Goal: Information Seeking & Learning: Learn about a topic

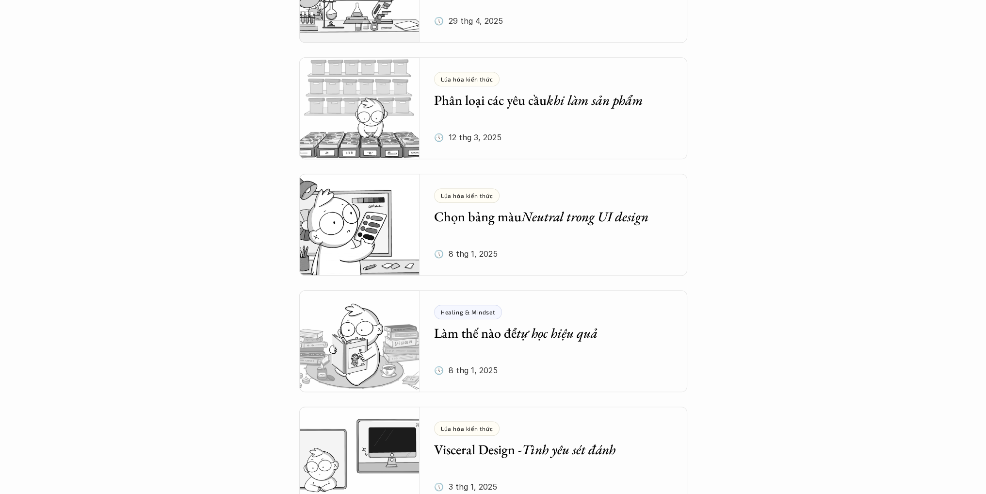
scroll to position [1213, 0]
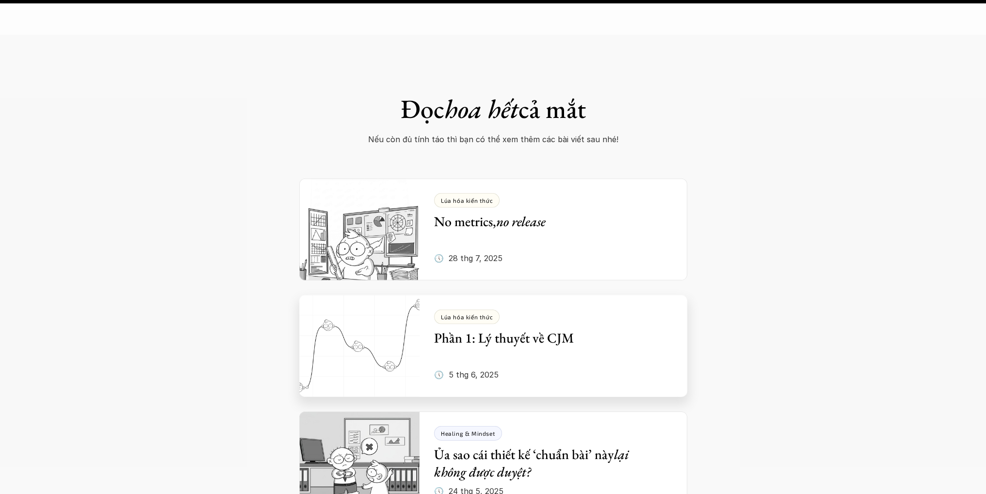
scroll to position [4026, 0]
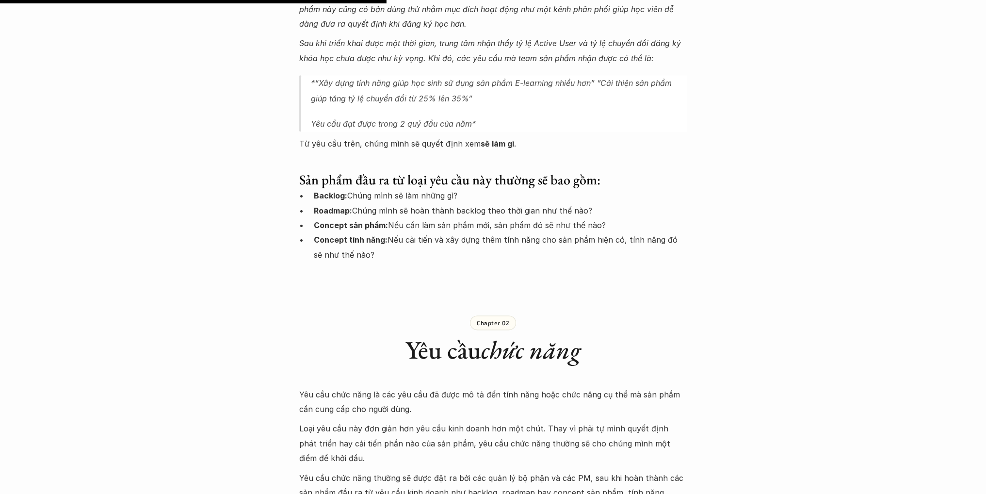
scroll to position [1552, 0]
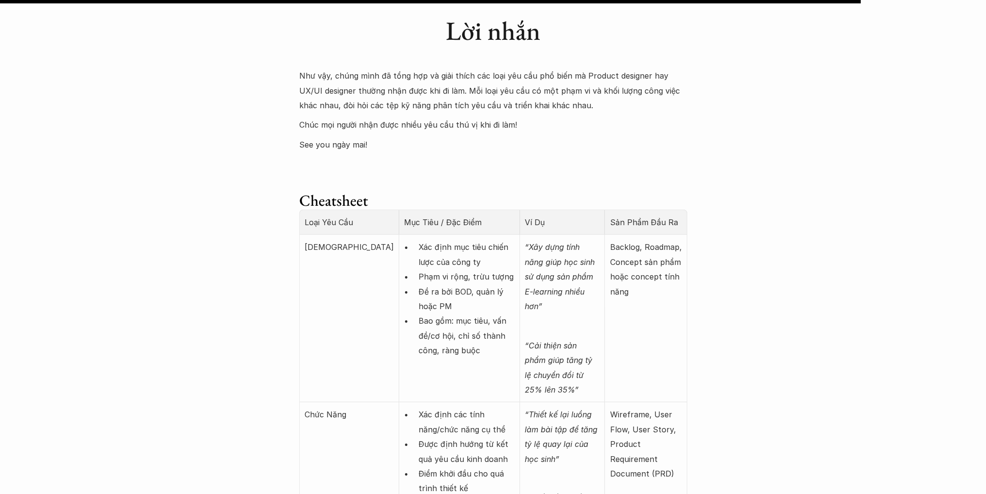
scroll to position [3590, 0]
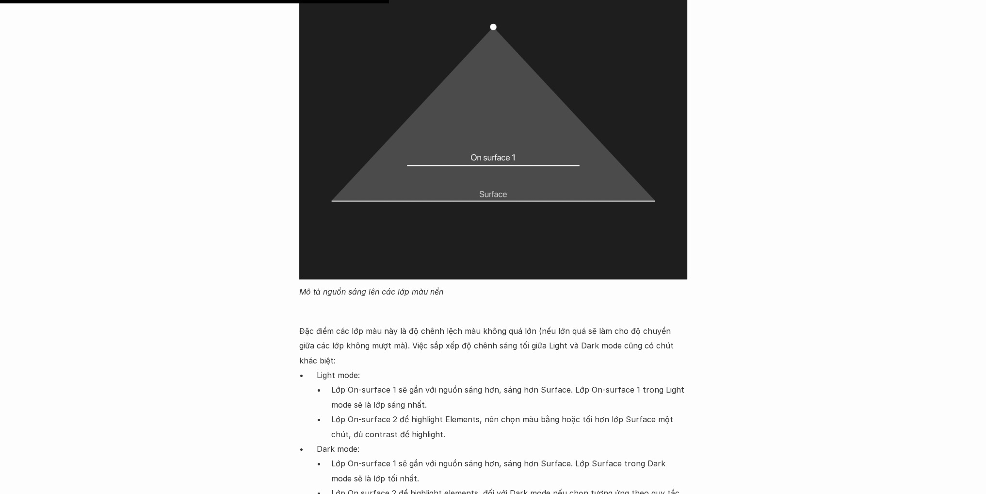
scroll to position [3881, 0]
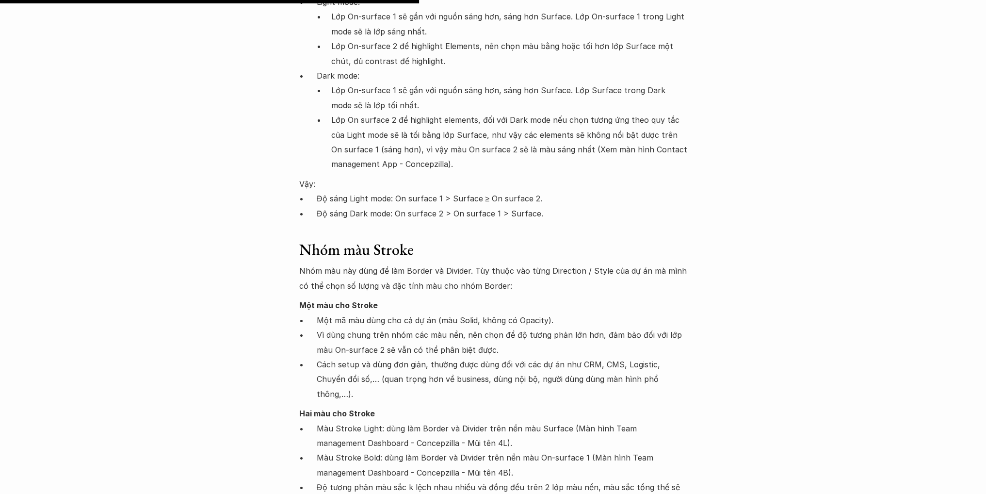
scroll to position [4220, 0]
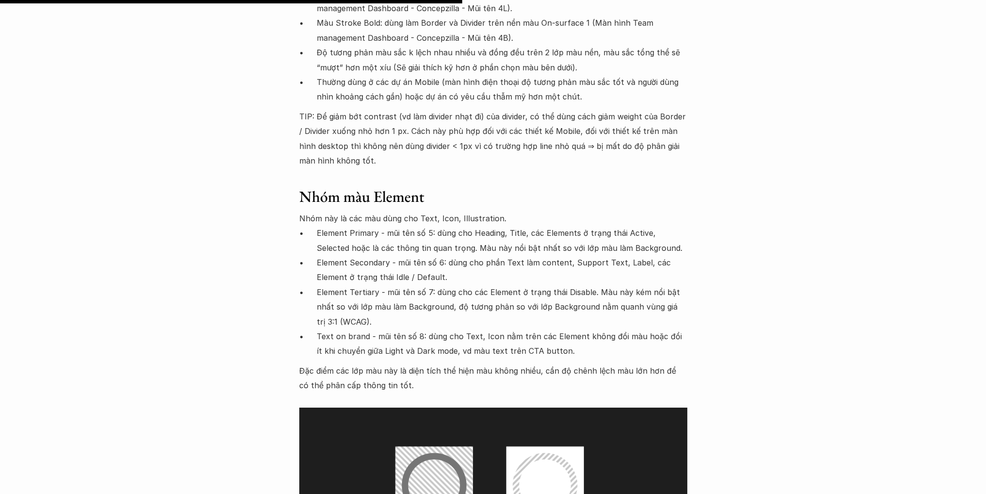
scroll to position [4609, 0]
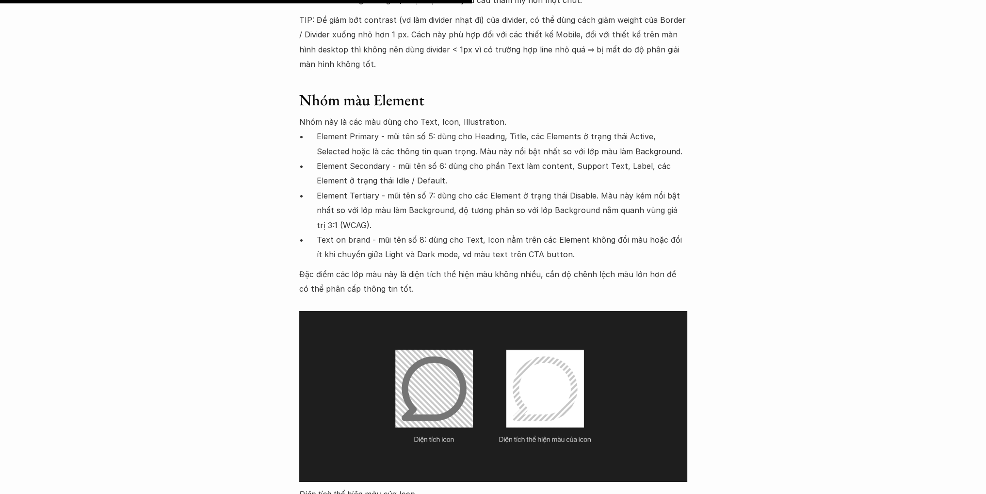
scroll to position [4706, 0]
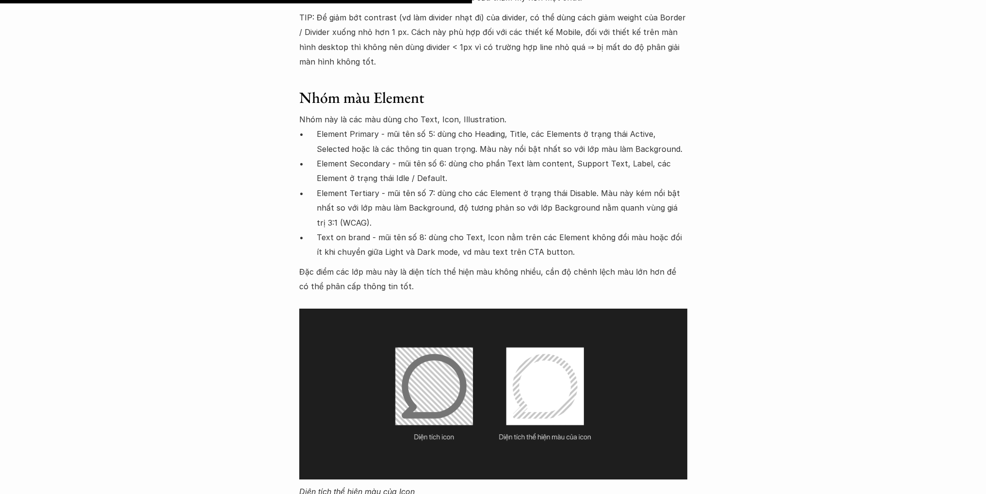
drag, startPoint x: 641, startPoint y: 52, endPoint x: 632, endPoint y: 46, distance: 11.2
click at [641, 88] on h3 "Nhóm màu Element" at bounding box center [493, 97] width 388 height 18
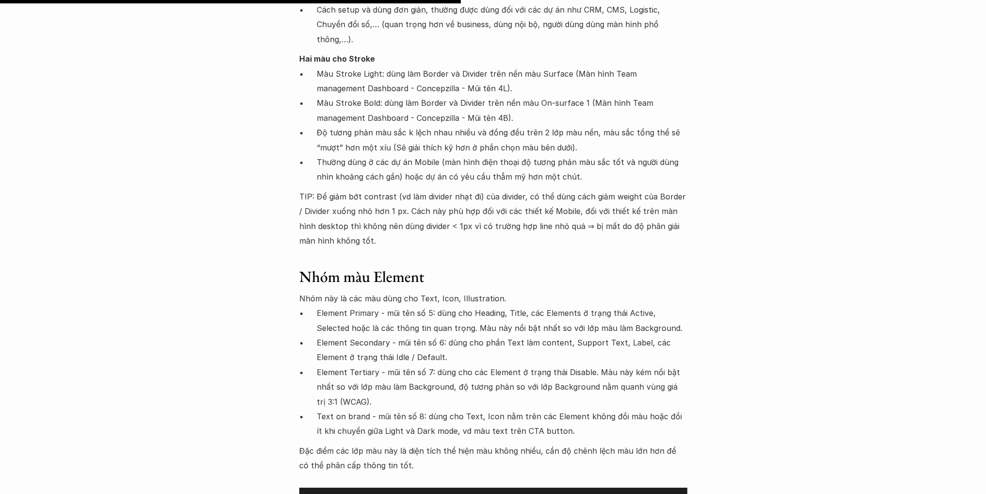
scroll to position [4609, 0]
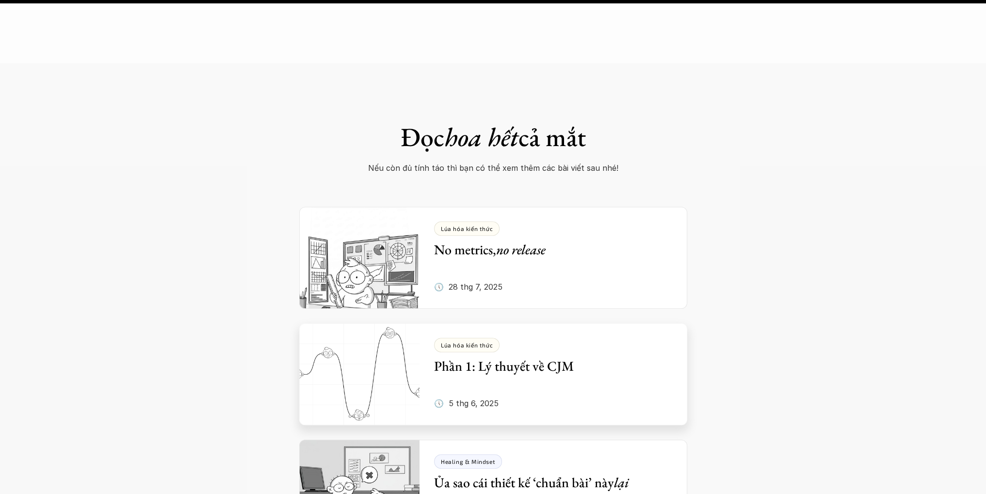
scroll to position [10624, 0]
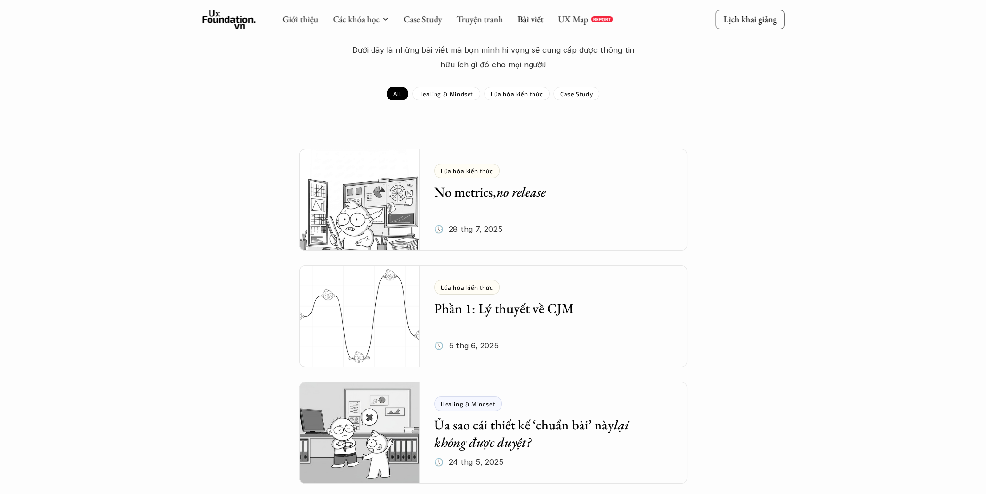
scroll to position [146, 0]
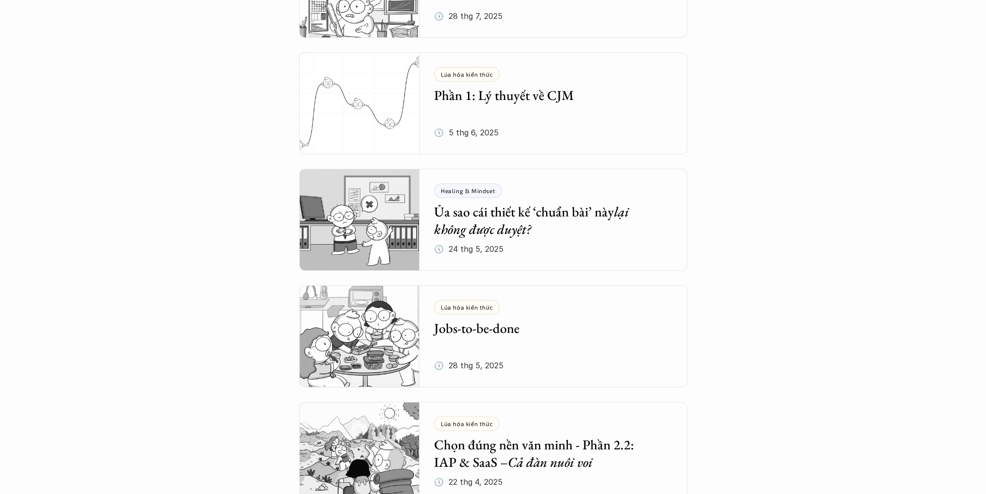
scroll to position [291, 0]
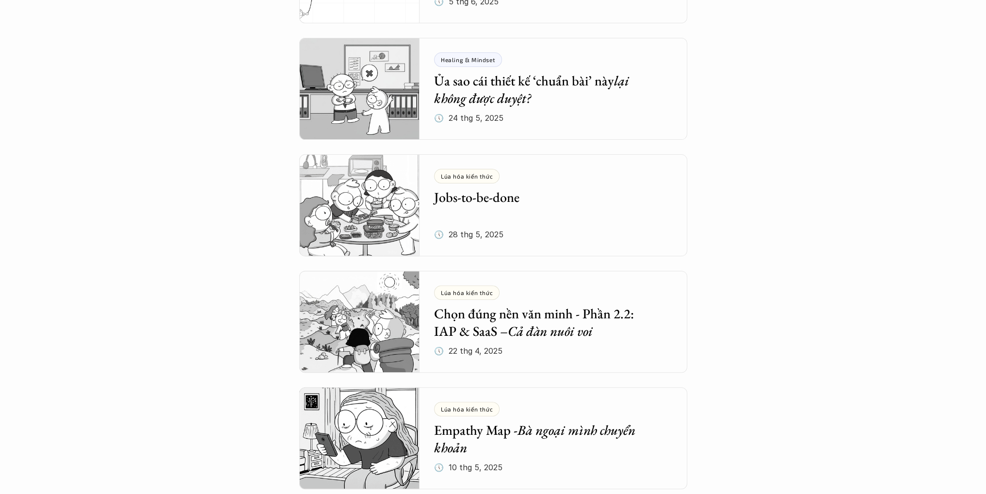
scroll to position [437, 0]
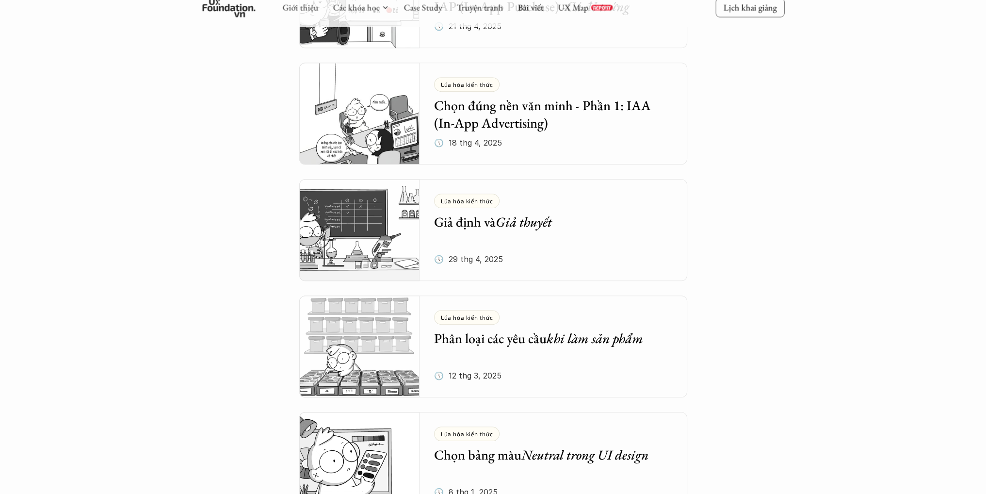
scroll to position [970, 0]
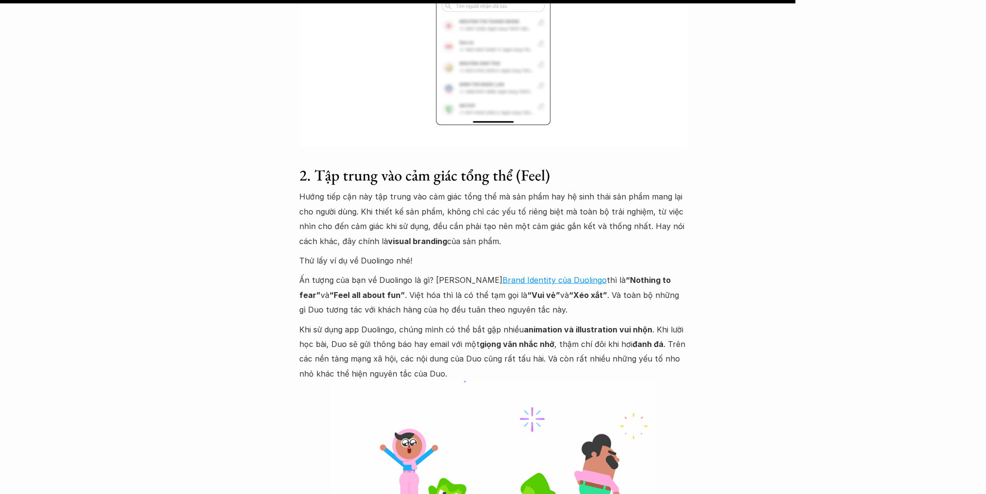
scroll to position [3493, 0]
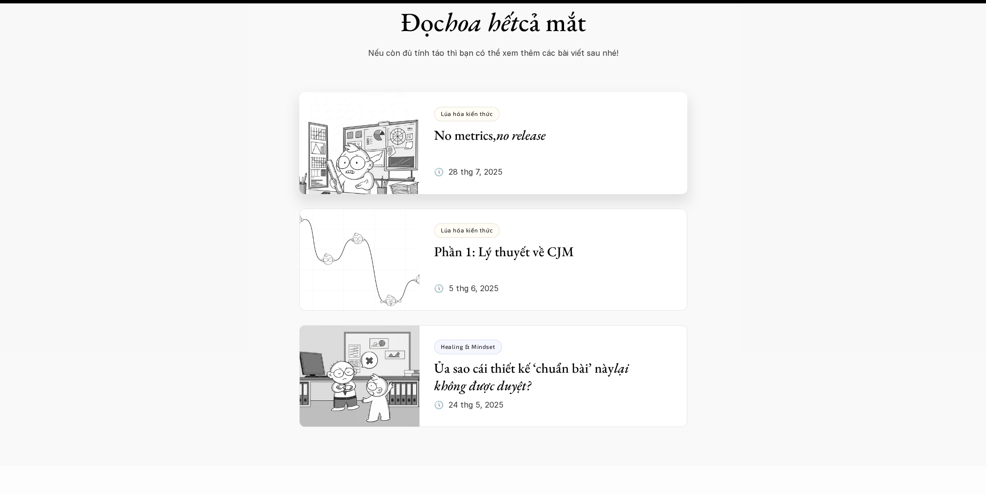
scroll to position [4948, 0]
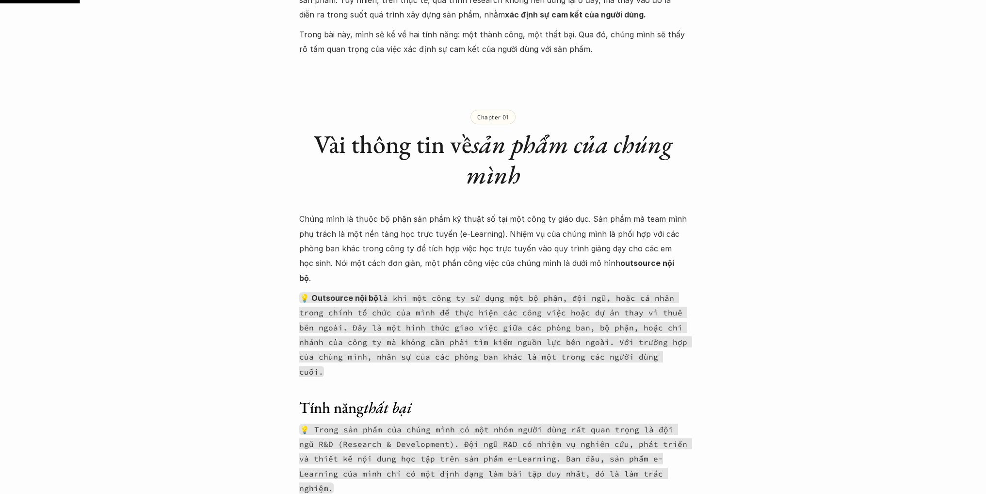
scroll to position [534, 0]
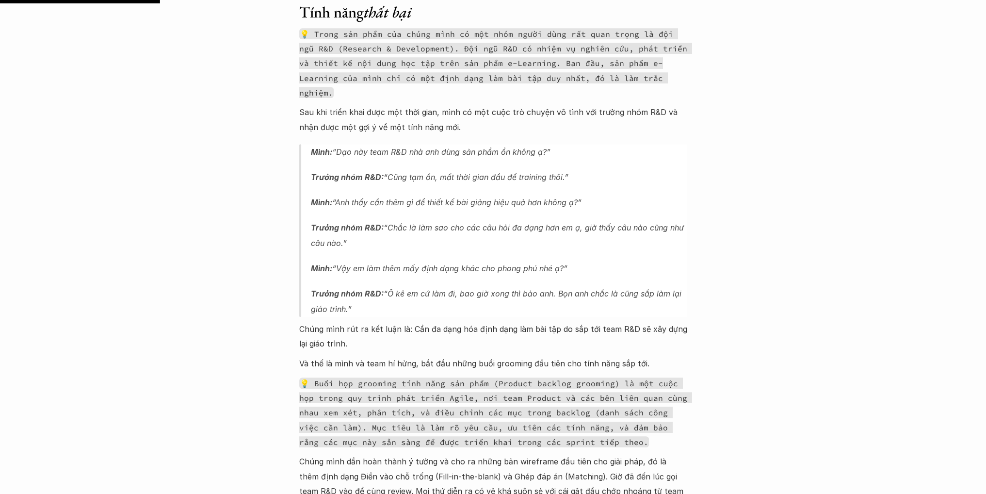
scroll to position [1019, 0]
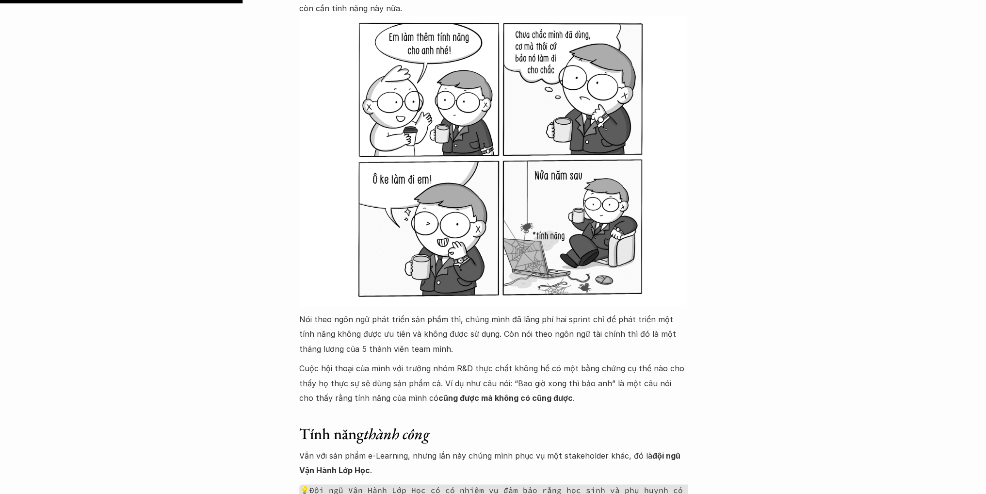
scroll to position [1552, 0]
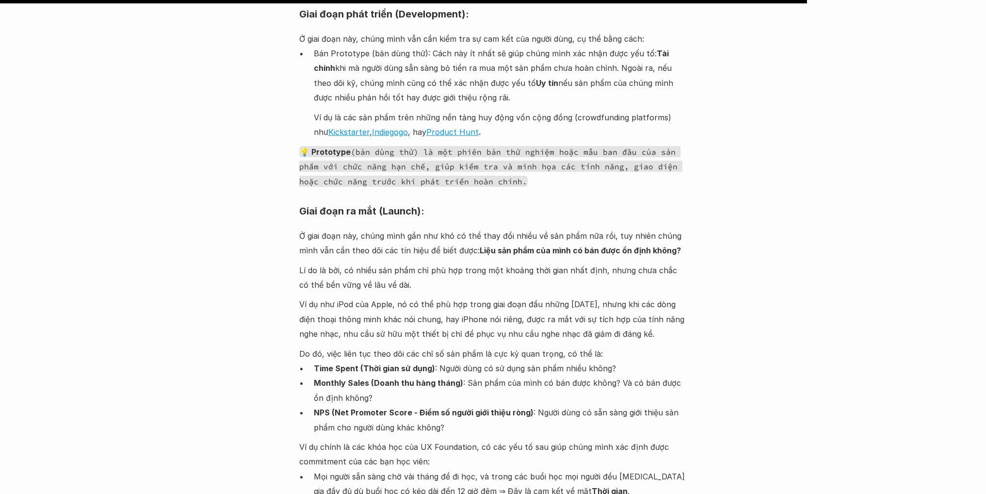
scroll to position [5142, 0]
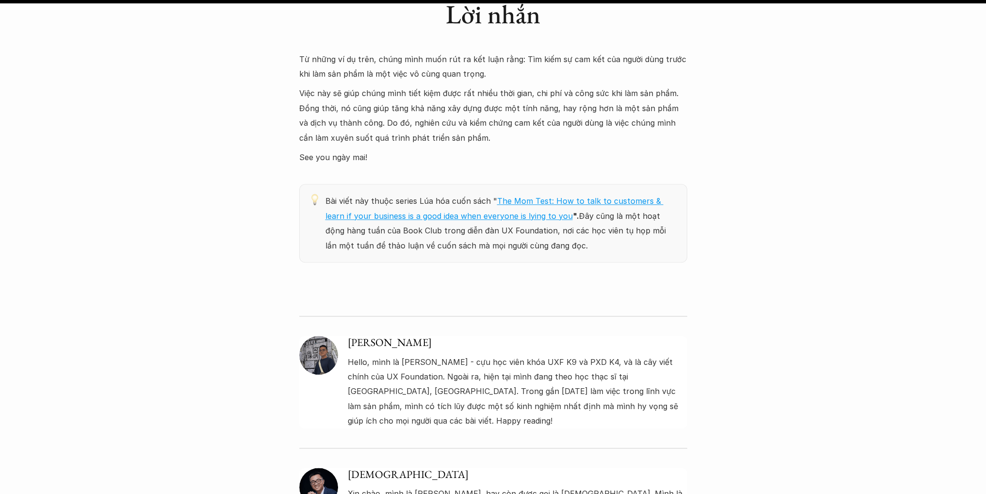
scroll to position [6306, 0]
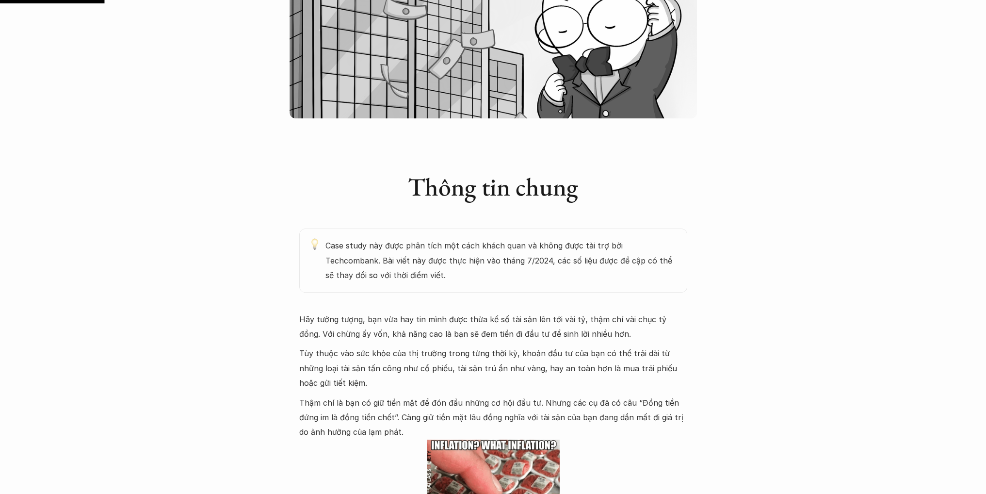
scroll to position [485, 0]
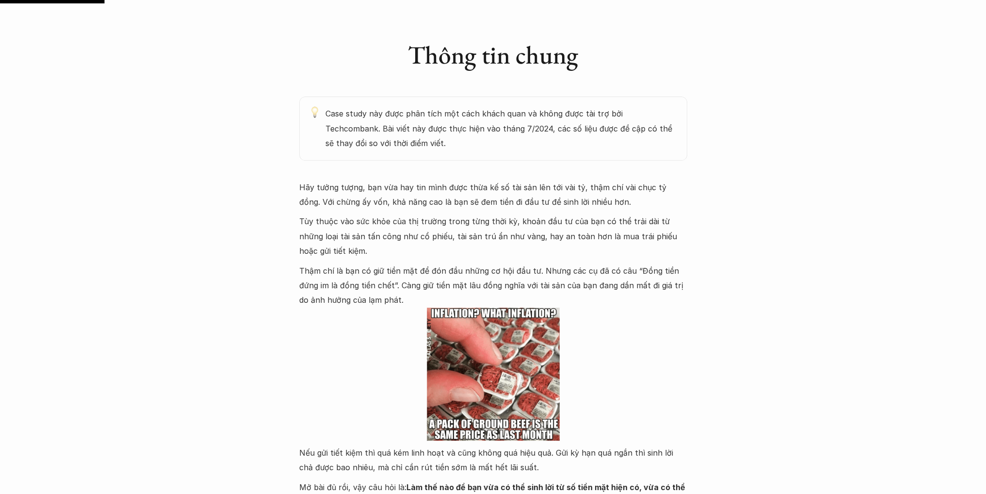
click at [503, 201] on p "Hãy tưởng tượng, bạn vừa hay tin mình được thừa kế số tài sản lên tới vài tỷ, t…" at bounding box center [493, 195] width 388 height 30
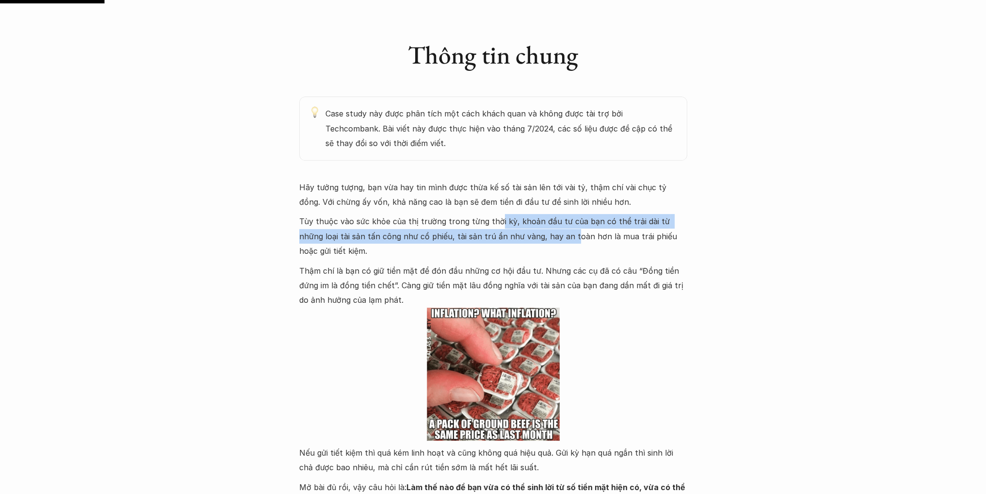
drag, startPoint x: 494, startPoint y: 226, endPoint x: 545, endPoint y: 238, distance: 51.9
click at [545, 238] on p "Tùy thuộc vào sức khỏe của thị trường trong từng thời kỳ, khoản đầu tư của bạn …" at bounding box center [493, 236] width 388 height 44
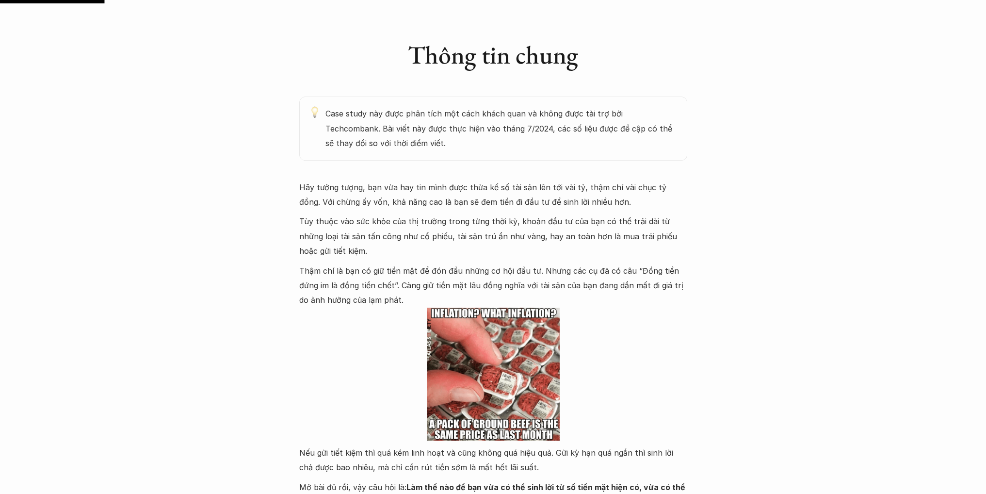
click at [586, 235] on p "Tùy thuộc vào sức khỏe của thị trường trong từng thời kỳ, khoản đầu tư của bạn …" at bounding box center [493, 236] width 388 height 44
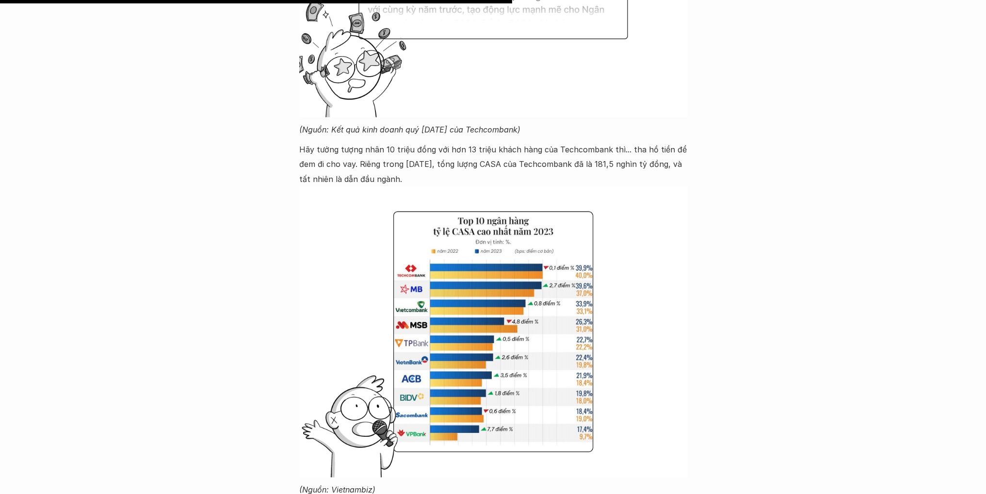
scroll to position [2377, 0]
click at [276, 329] on div "Case Study Phân tích case study: Tính năng sinh lời tự động của Techcombank 🕔 […" at bounding box center [493, 190] width 986 height 5038
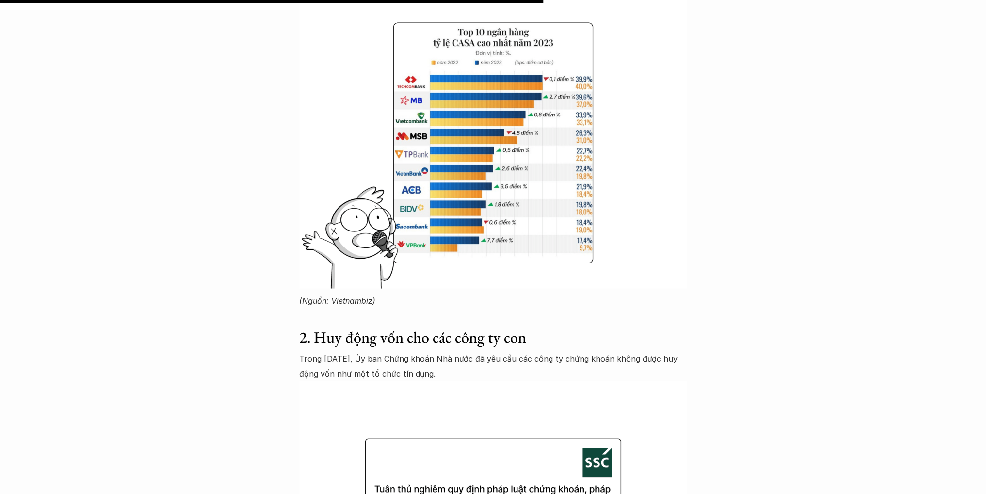
scroll to position [2571, 0]
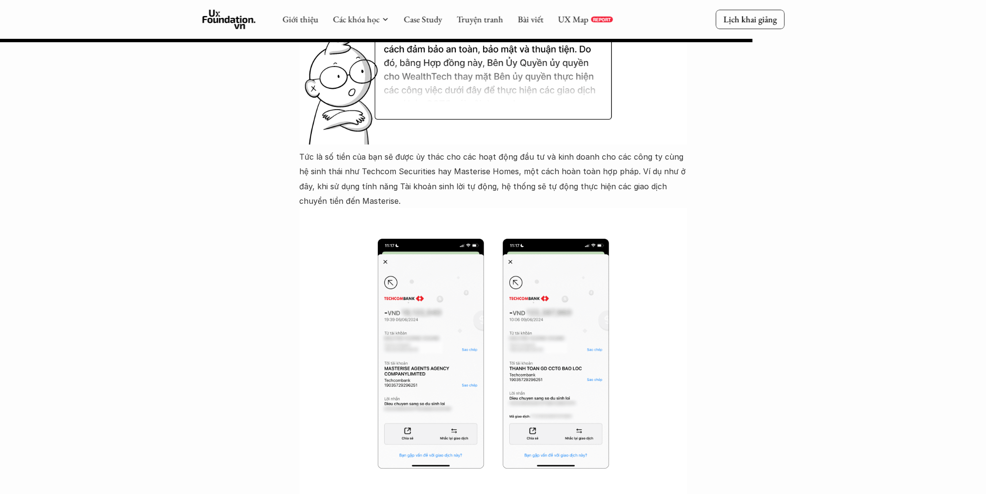
scroll to position [3493, 0]
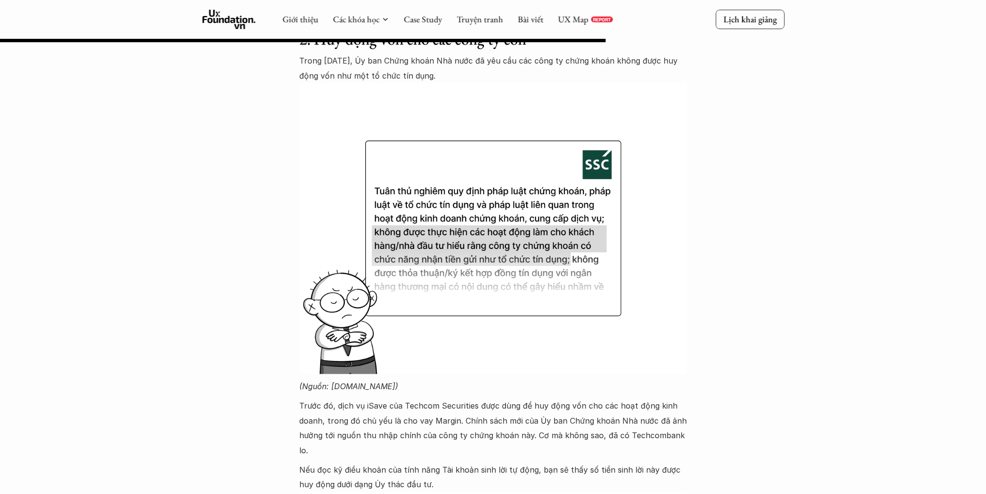
scroll to position [2668, 0]
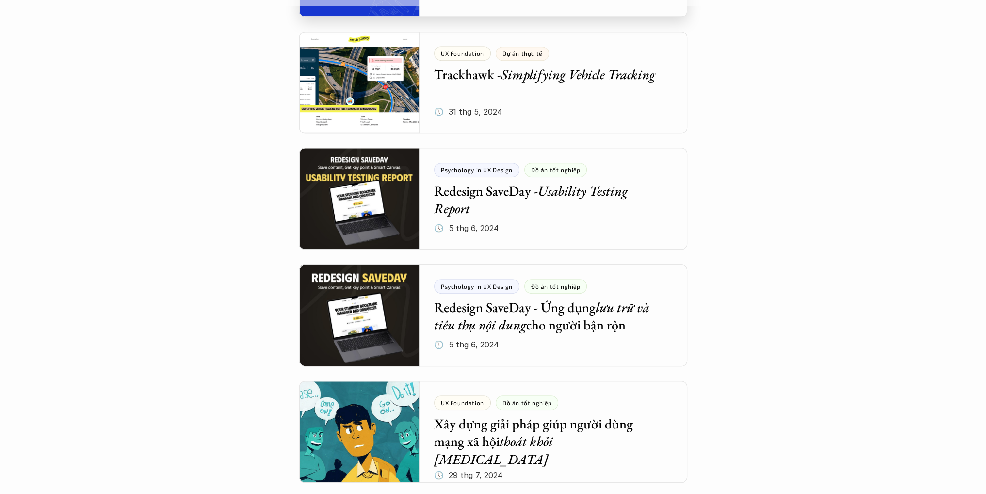
scroll to position [776, 0]
